Goal: Task Accomplishment & Management: Complete application form

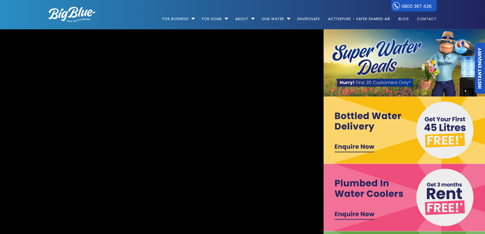
click at [344, 215] on img at bounding box center [404, 197] width 162 height 67
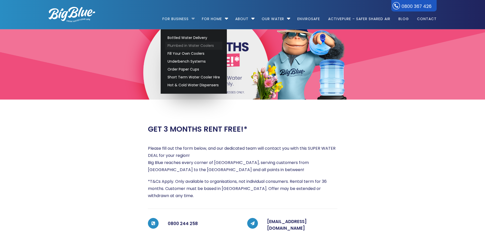
click at [177, 43] on link "Plumbed in Water Coolers" at bounding box center [193, 46] width 57 height 8
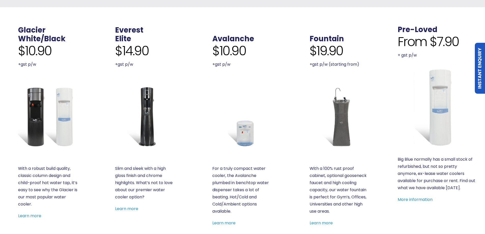
scroll to position [178, 0]
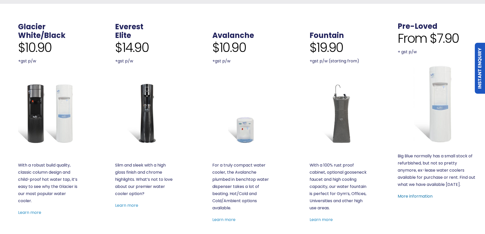
click at [421, 197] on link "More information" at bounding box center [414, 196] width 35 height 6
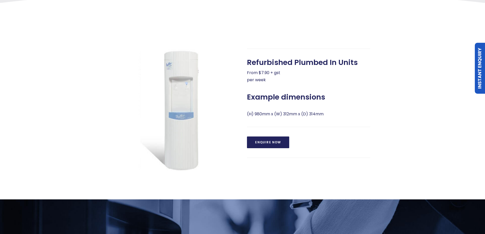
scroll to position [204, 0]
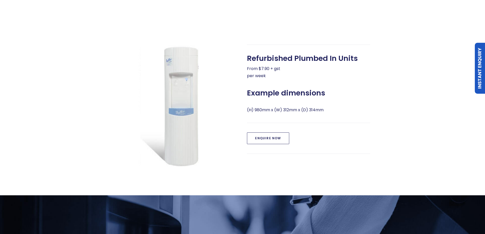
click at [265, 139] on link "Enquire Now" at bounding box center [268, 138] width 42 height 12
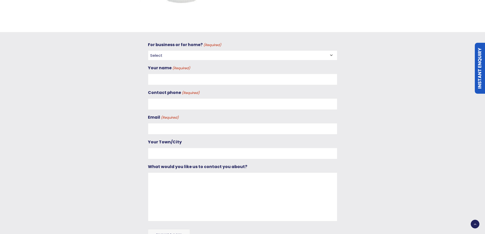
scroll to position [399, 0]
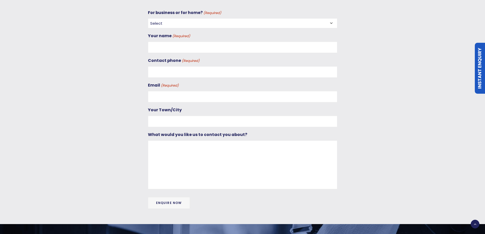
click at [154, 20] on select "Select For Business For Home" at bounding box center [242, 23] width 189 height 10
select select "For Business"
click at [148, 18] on select "Select For Business For Home" at bounding box center [242, 23] width 189 height 10
click at [155, 45] on input "Your name (Required)" at bounding box center [242, 46] width 189 height 11
type input "[PERSON_NAME]"
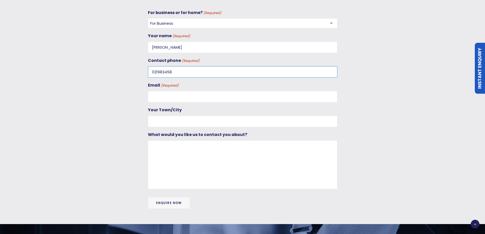
type input "021983458"
click at [175, 94] on input "Email (Required)" at bounding box center [242, 96] width 189 height 11
type input "[EMAIL_ADDRESS][DOMAIN_NAME]"
click at [185, 117] on input "Your Town/City" at bounding box center [242, 120] width 189 height 11
type input "[GEOGRAPHIC_DATA]"
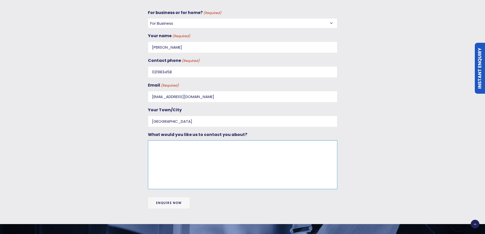
click at [219, 146] on textarea "What would you like us to contact you about?" at bounding box center [242, 164] width 189 height 49
click at [151, 145] on textarea "Plumbed in water cooler for our office. Does ADHB have an agreement with your c…" at bounding box center [242, 164] width 189 height 49
click at [218, 154] on textarea "We are wanting a plumbed in water cooler for our office. Does ADHB have an agre…" at bounding box center [242, 164] width 189 height 49
type textarea "We are wanting a plumbed in water cooler for our office. Does ADHB have an agre…"
click at [175, 202] on input "Enquire Now" at bounding box center [169, 203] width 42 height 12
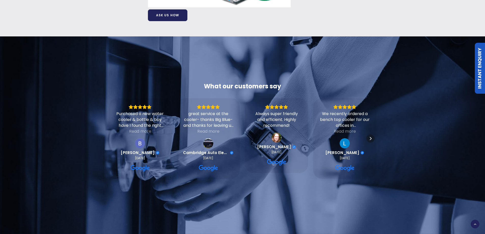
scroll to position [0, 0]
